Goal: Download file/media

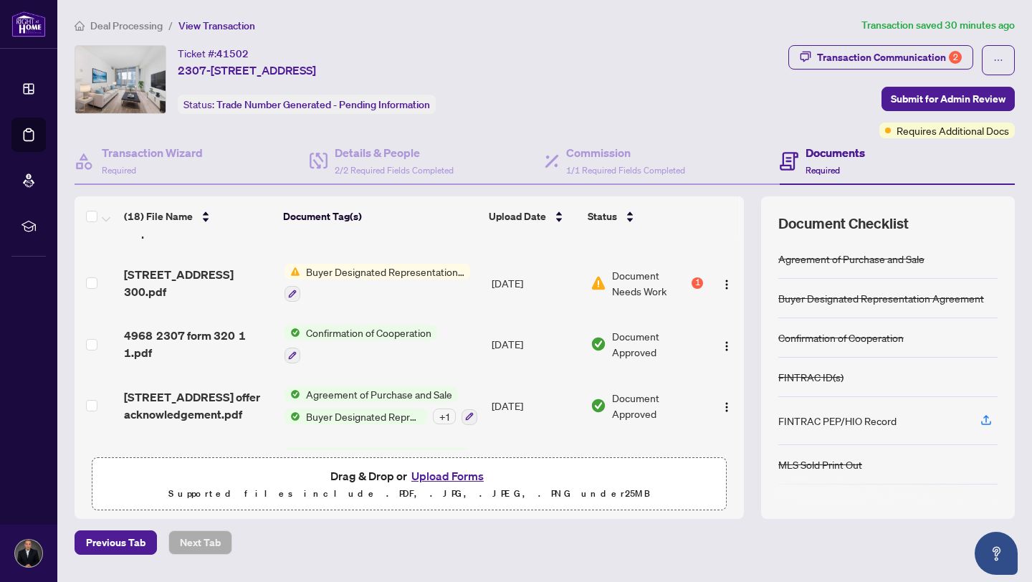
scroll to position [130, 0]
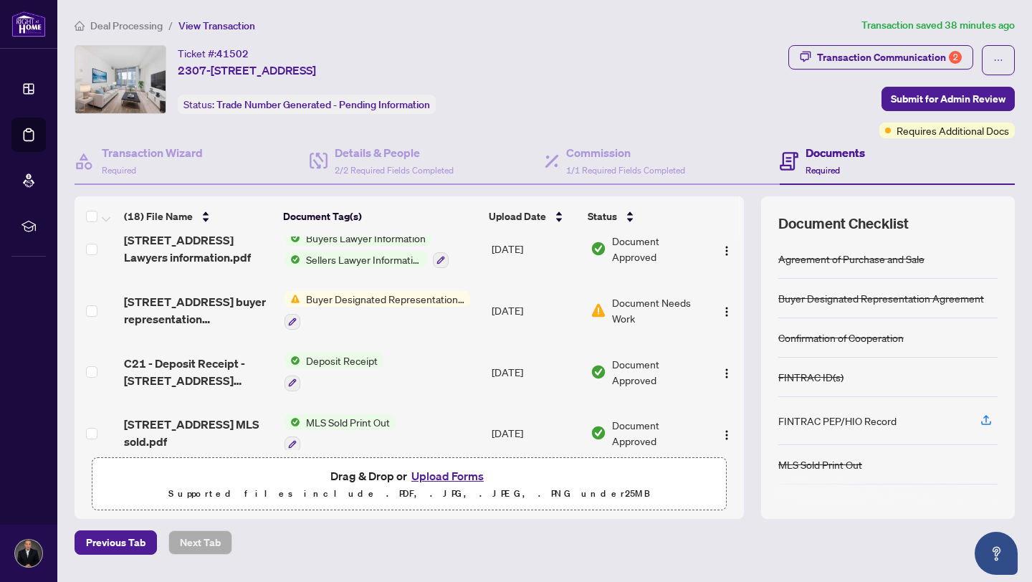
scroll to position [151, 0]
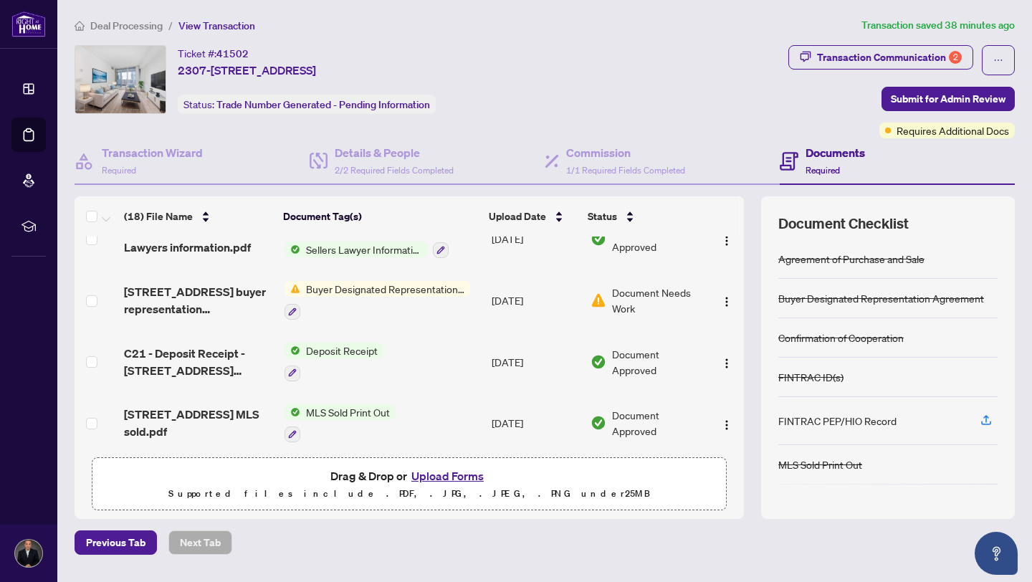
click at [388, 286] on span "Buyer Designated Representation Agreement" at bounding box center [385, 289] width 170 height 16
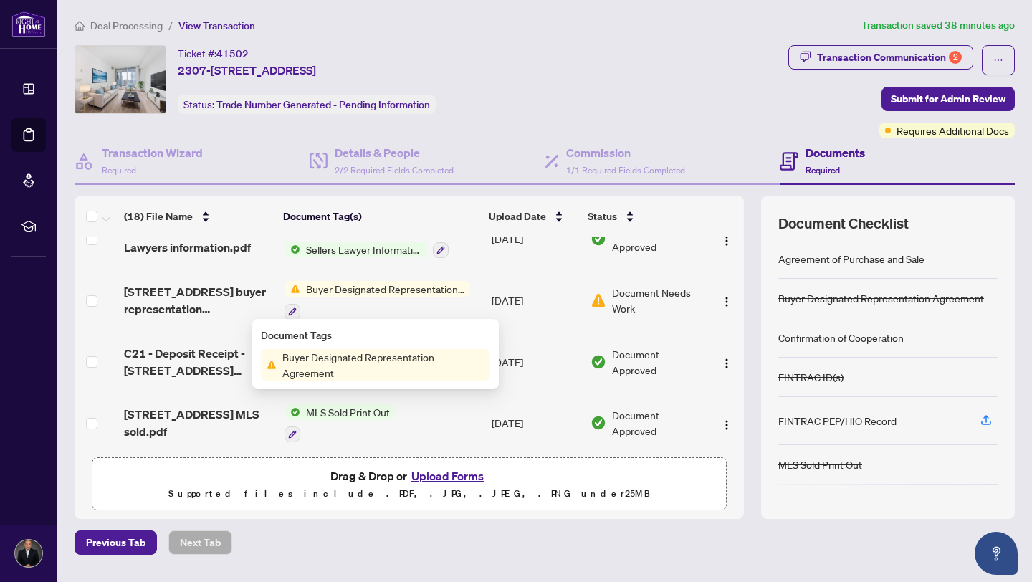
click at [351, 358] on span "Buyer Designated Representation Agreement" at bounding box center [384, 365] width 214 height 32
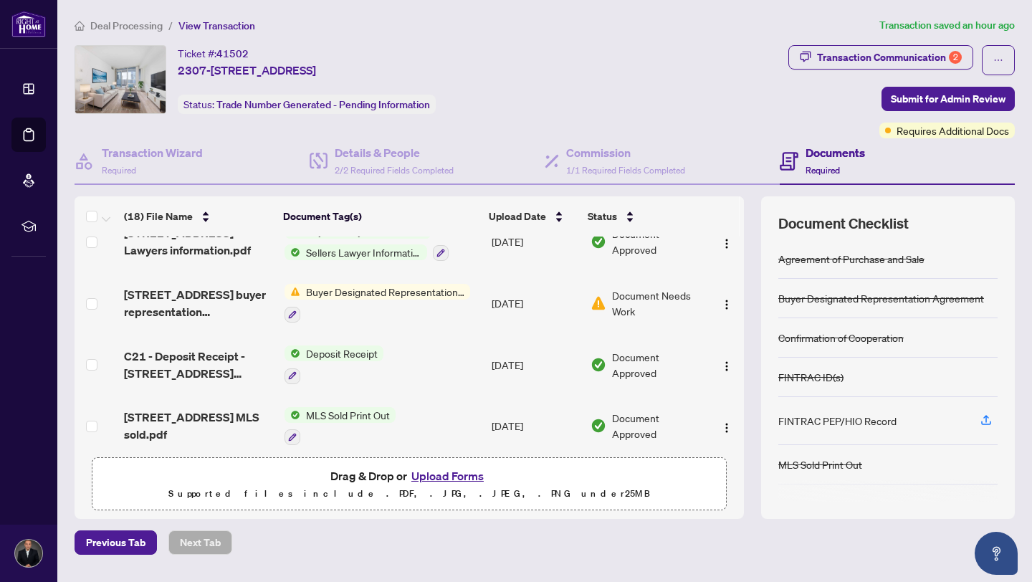
scroll to position [149, 0]
click at [369, 287] on span "Buyer Designated Representation Agreement" at bounding box center [385, 291] width 170 height 16
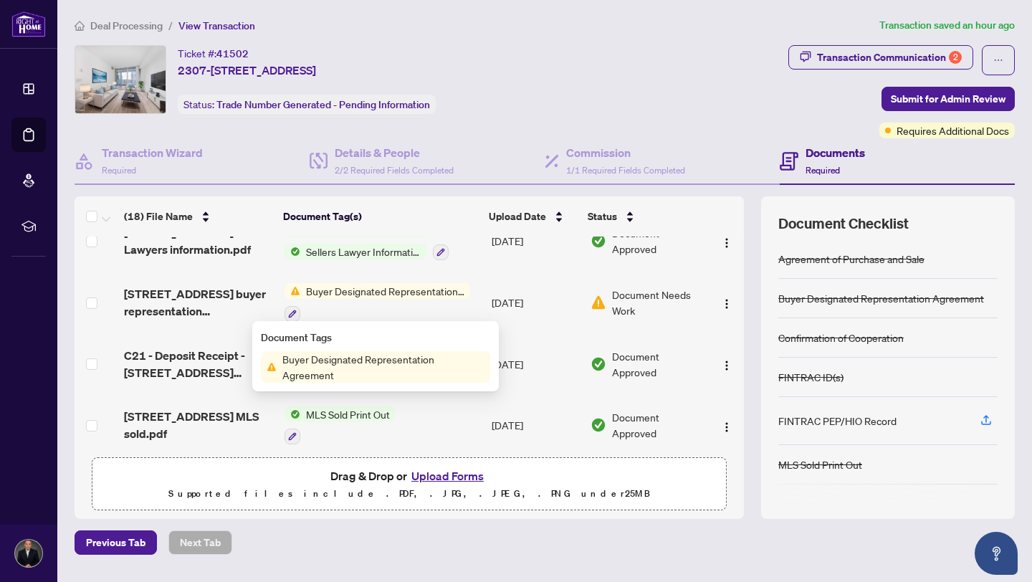
click at [401, 366] on span "Buyer Designated Representation Agreement" at bounding box center [384, 367] width 214 height 32
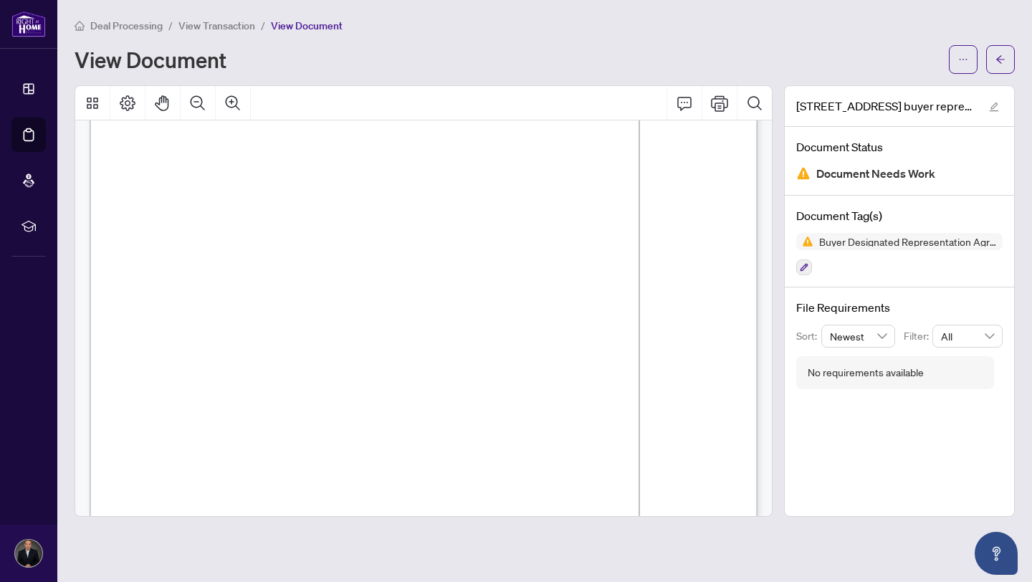
scroll to position [60, 0]
drag, startPoint x: 343, startPoint y: 222, endPoint x: 274, endPoint y: 221, distance: 68.8
drag, startPoint x: 210, startPoint y: 220, endPoint x: 328, endPoint y: 218, distance: 118.3
